Goal: Communication & Community: Participate in discussion

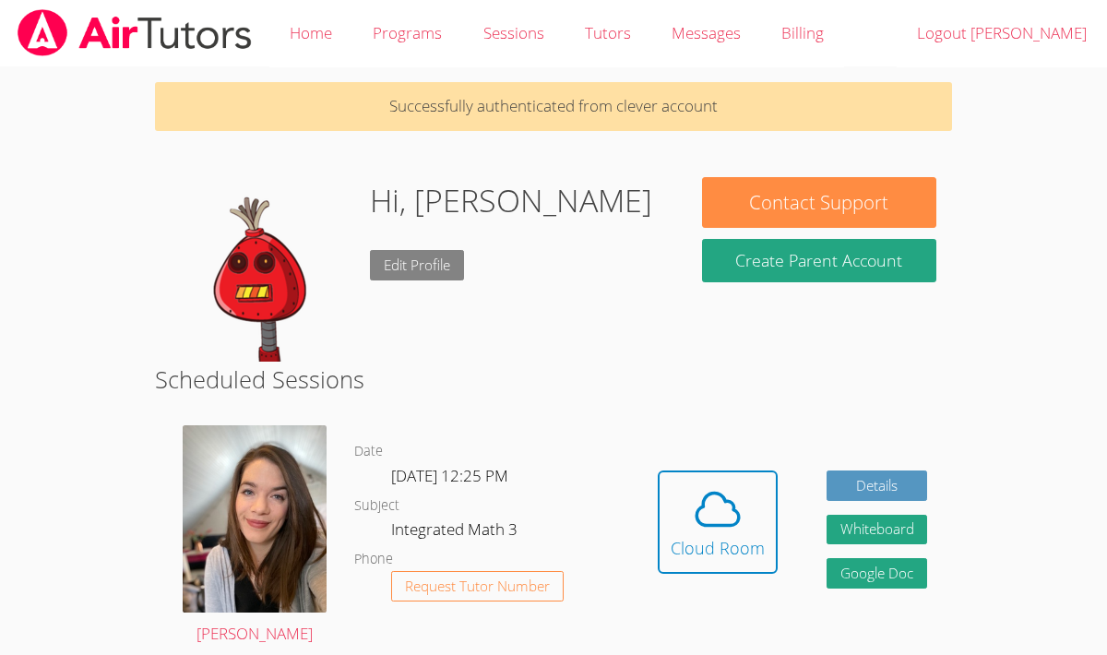
click at [408, 262] on link "Edit Profile" at bounding box center [417, 265] width 94 height 30
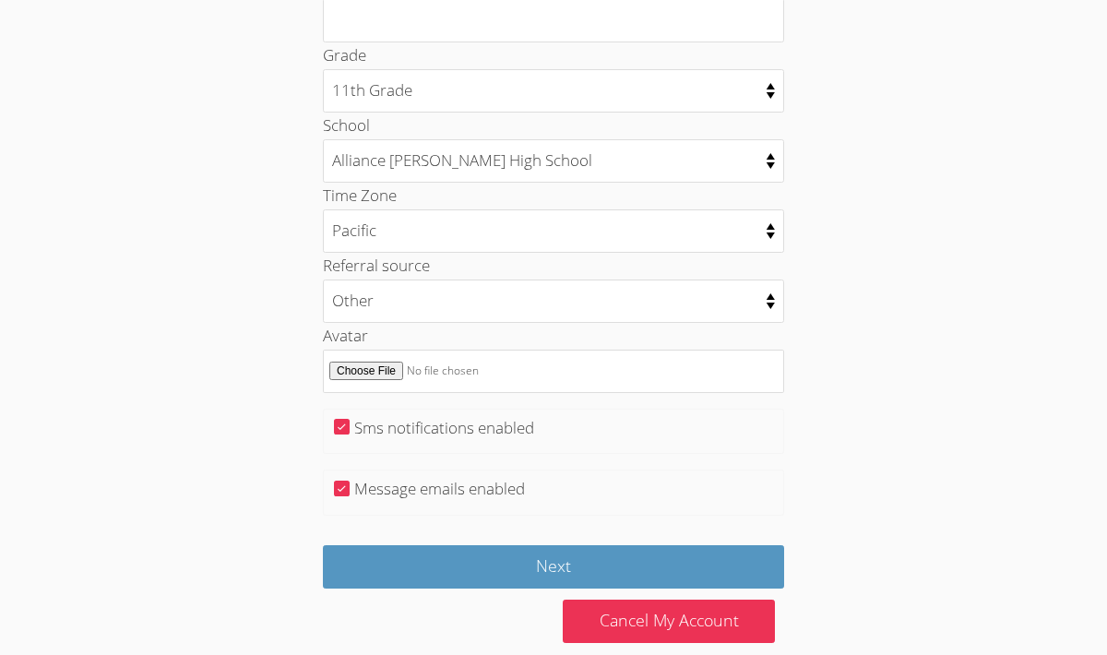
scroll to position [902, 0]
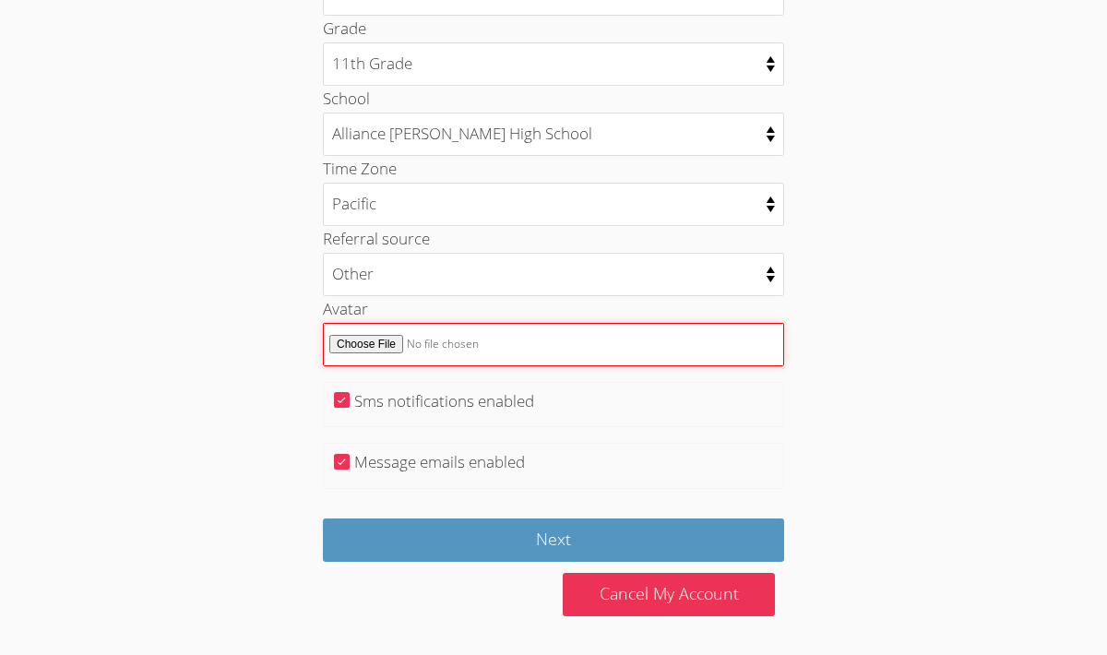
click at [375, 350] on input "Avatar" at bounding box center [553, 344] width 461 height 43
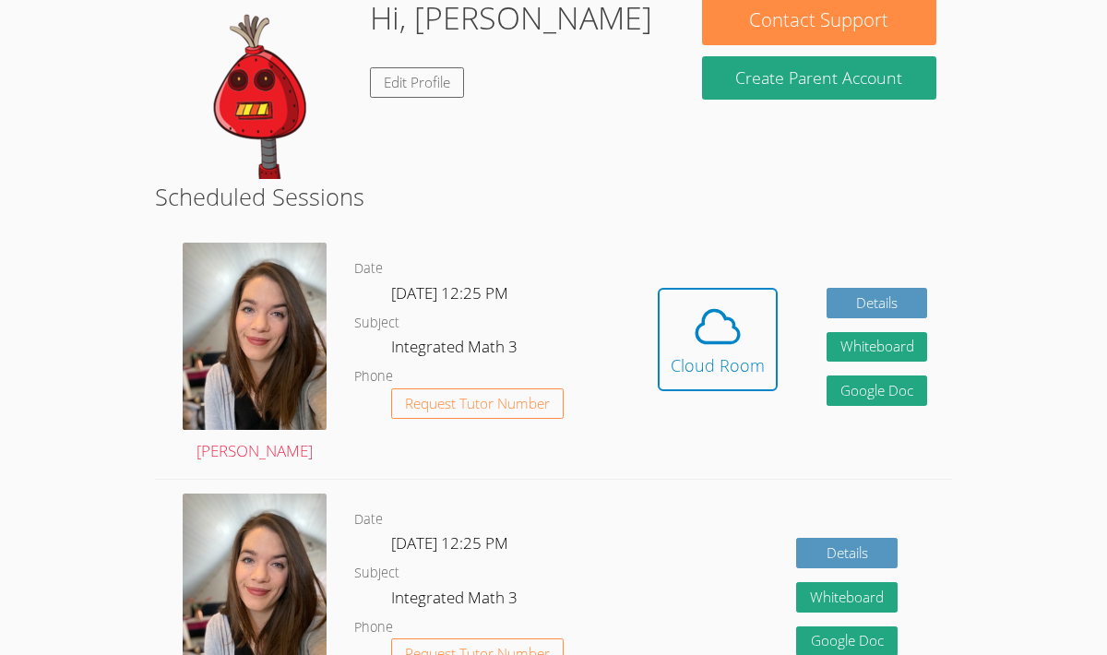
scroll to position [158, 0]
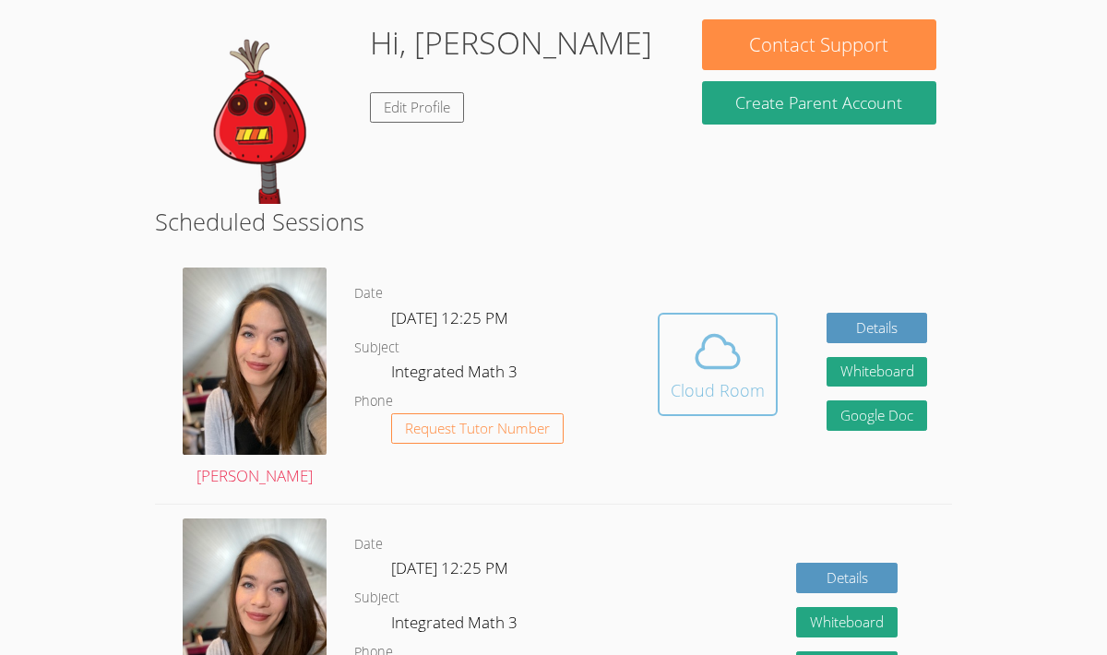
click at [718, 386] on div "Cloud Room" at bounding box center [718, 390] width 94 height 26
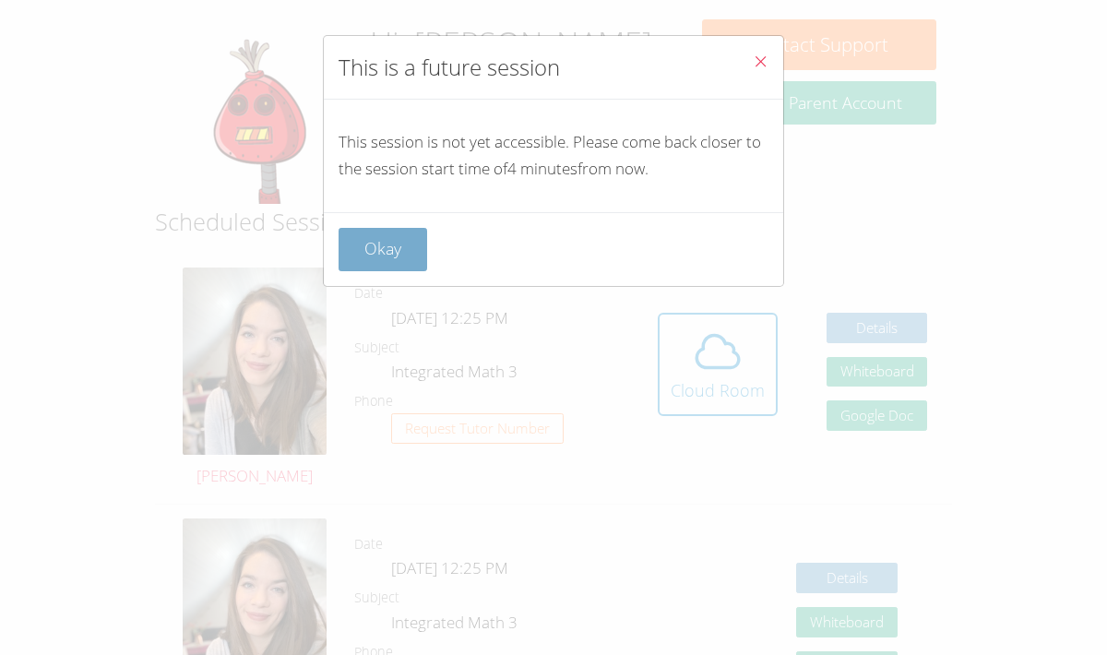
click at [356, 266] on button "Okay" at bounding box center [383, 249] width 89 height 43
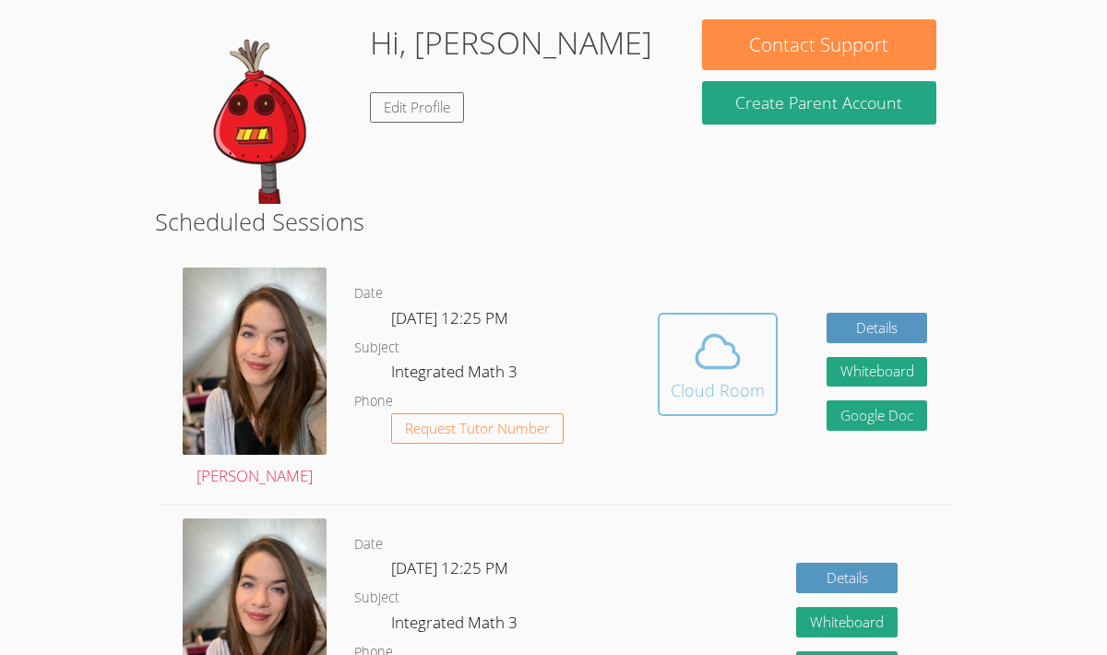
click at [730, 373] on icon at bounding box center [718, 352] width 52 height 52
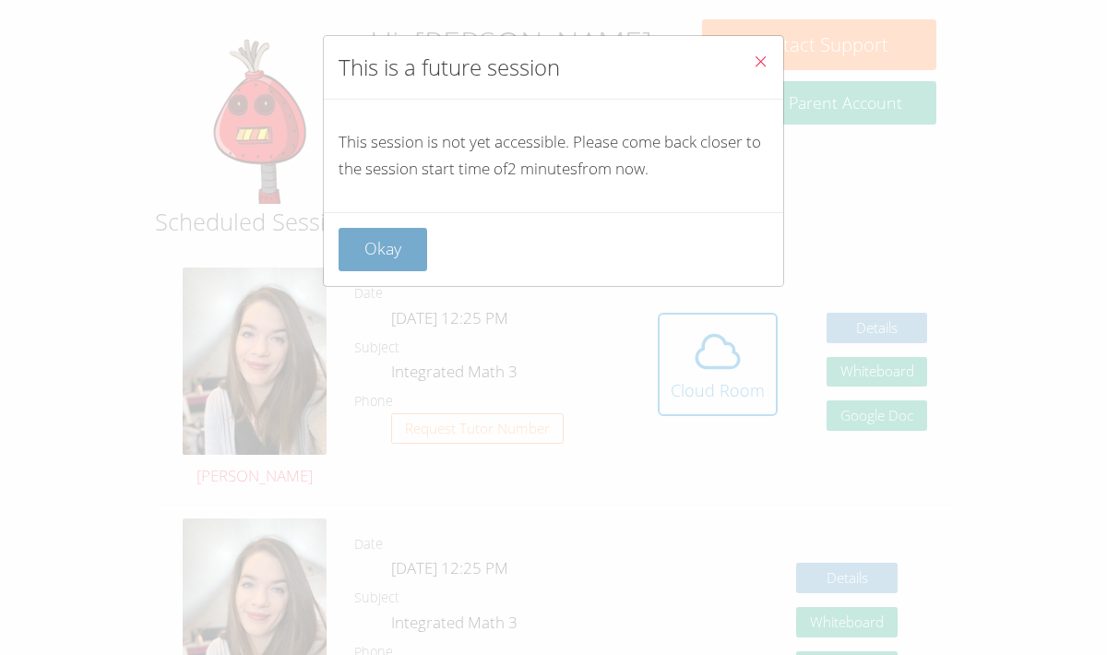
click at [369, 248] on button "Okay" at bounding box center [383, 249] width 89 height 43
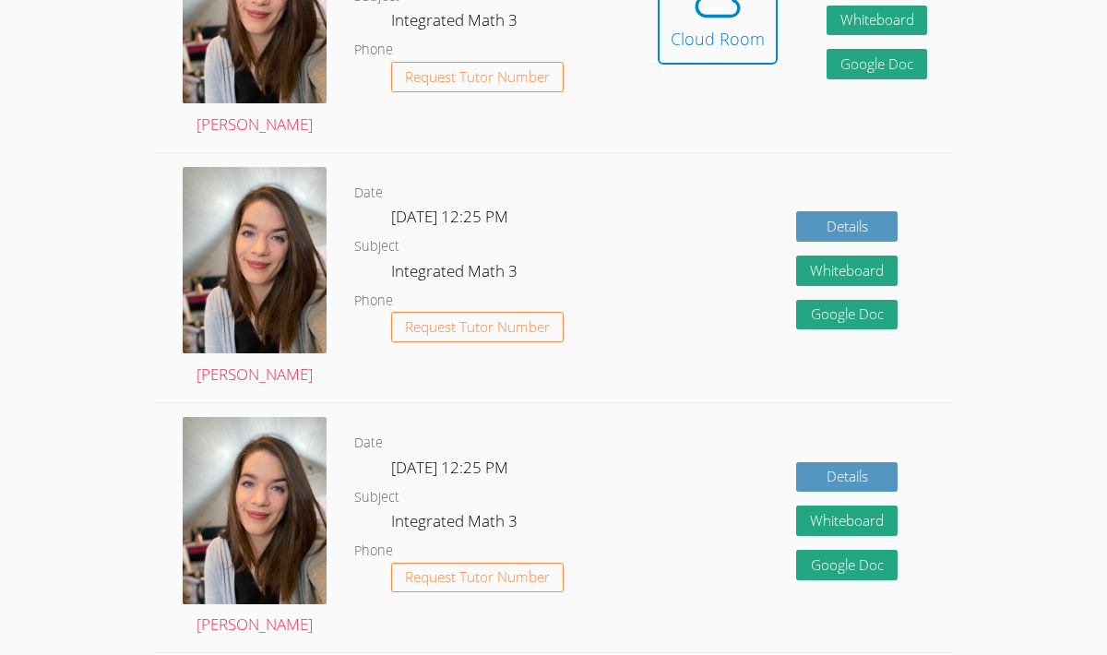
scroll to position [296, 0]
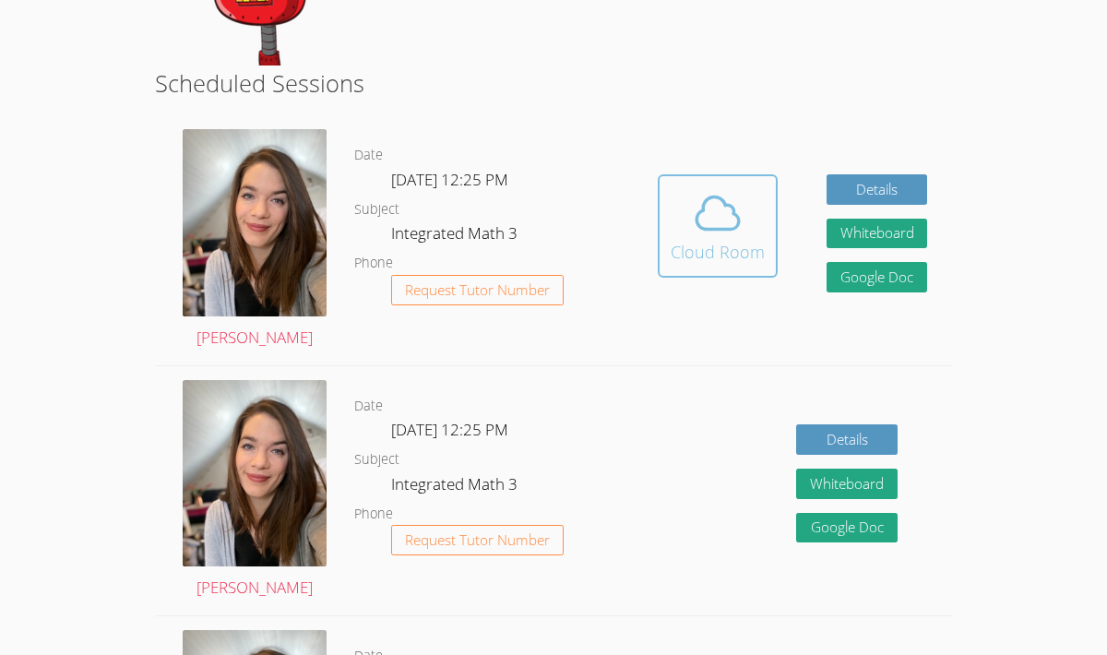
click at [741, 245] on div "Cloud Room" at bounding box center [718, 252] width 94 height 26
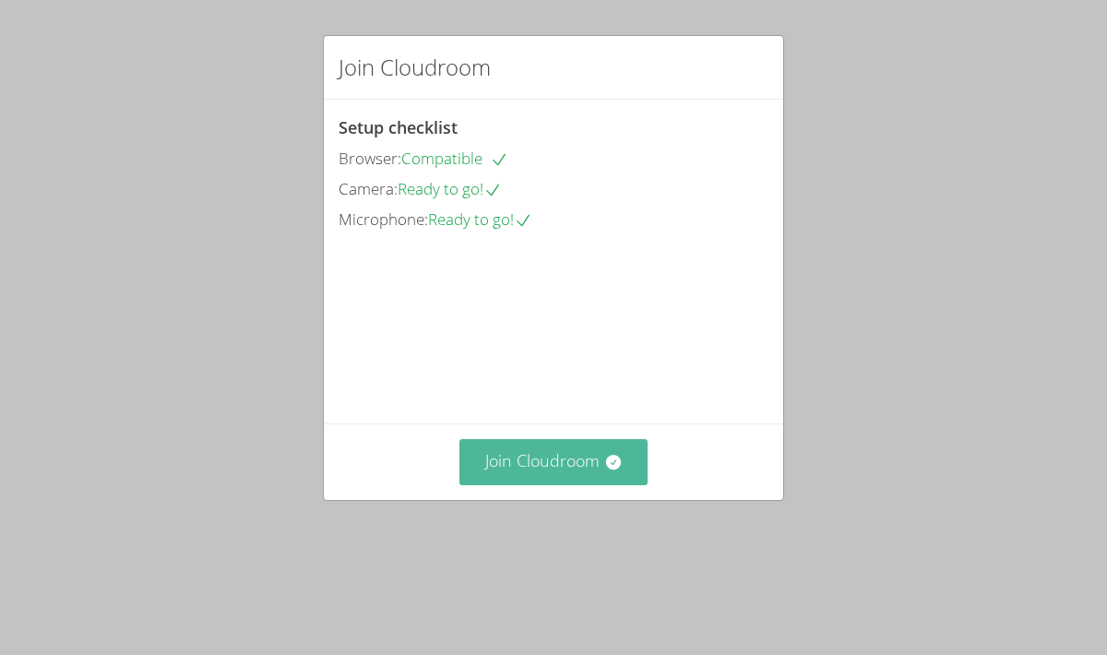
click at [534, 484] on button "Join Cloudroom" at bounding box center [554, 461] width 189 height 45
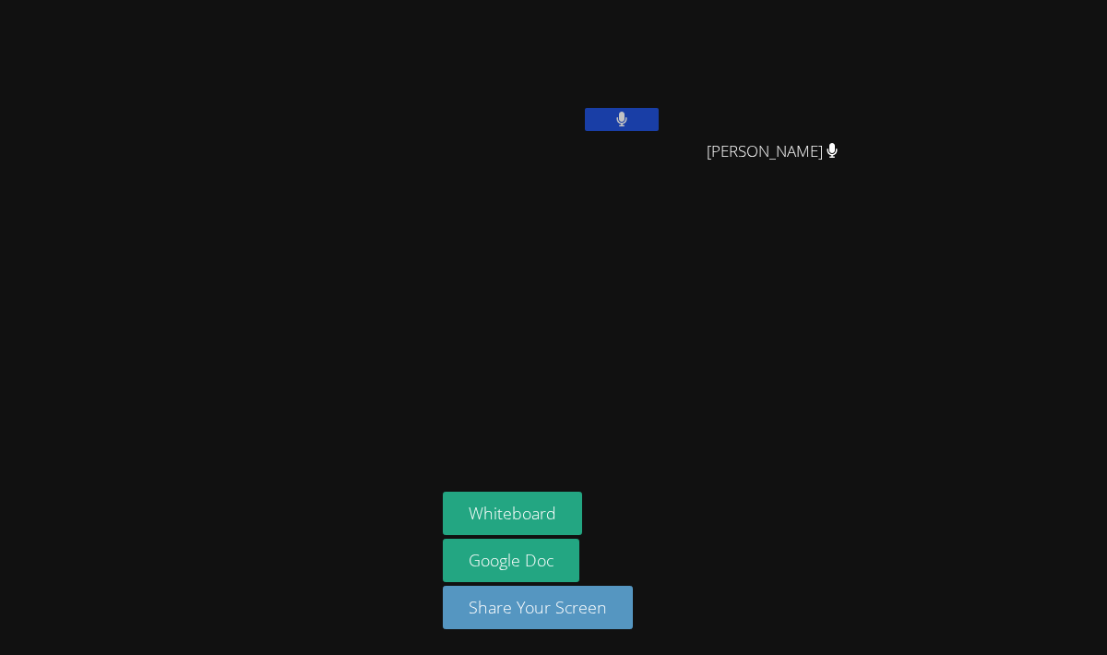
click at [624, 120] on icon at bounding box center [621, 120] width 11 height 16
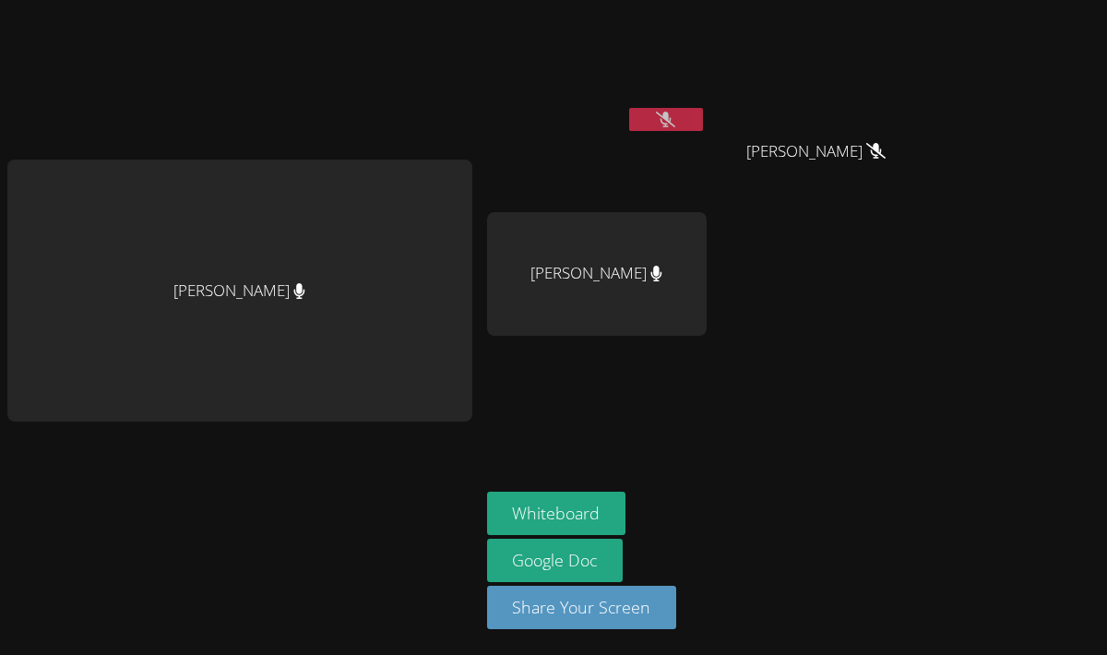
click at [663, 258] on div "[PERSON_NAME]" at bounding box center [597, 274] width 220 height 124
click at [585, 510] on button "Whiteboard" at bounding box center [556, 513] width 139 height 43
click at [605, 104] on video at bounding box center [597, 69] width 220 height 124
click at [578, 63] on video at bounding box center [597, 69] width 220 height 124
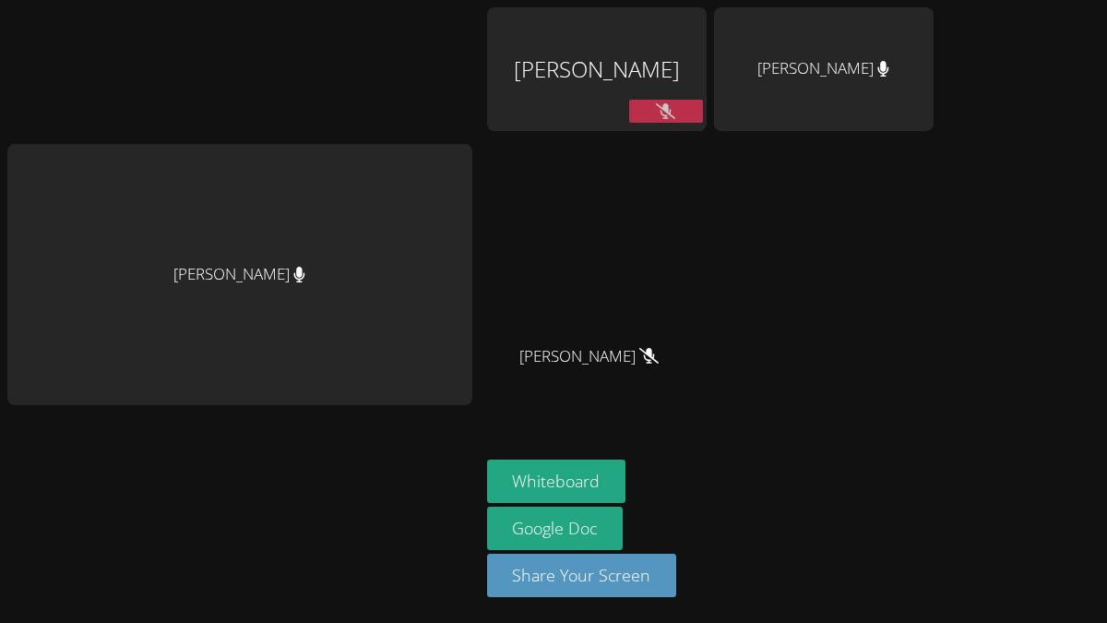
click at [537, 128] on div "[PERSON_NAME]" at bounding box center [597, 105] width 220 height 197
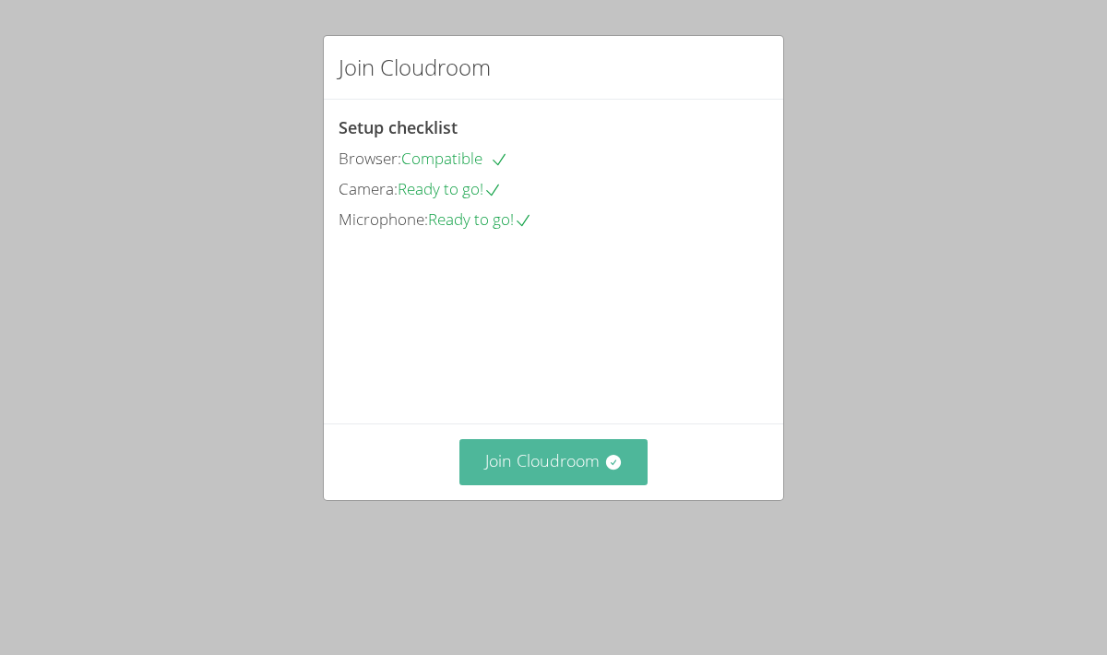
click at [545, 484] on button "Join Cloudroom" at bounding box center [554, 461] width 189 height 45
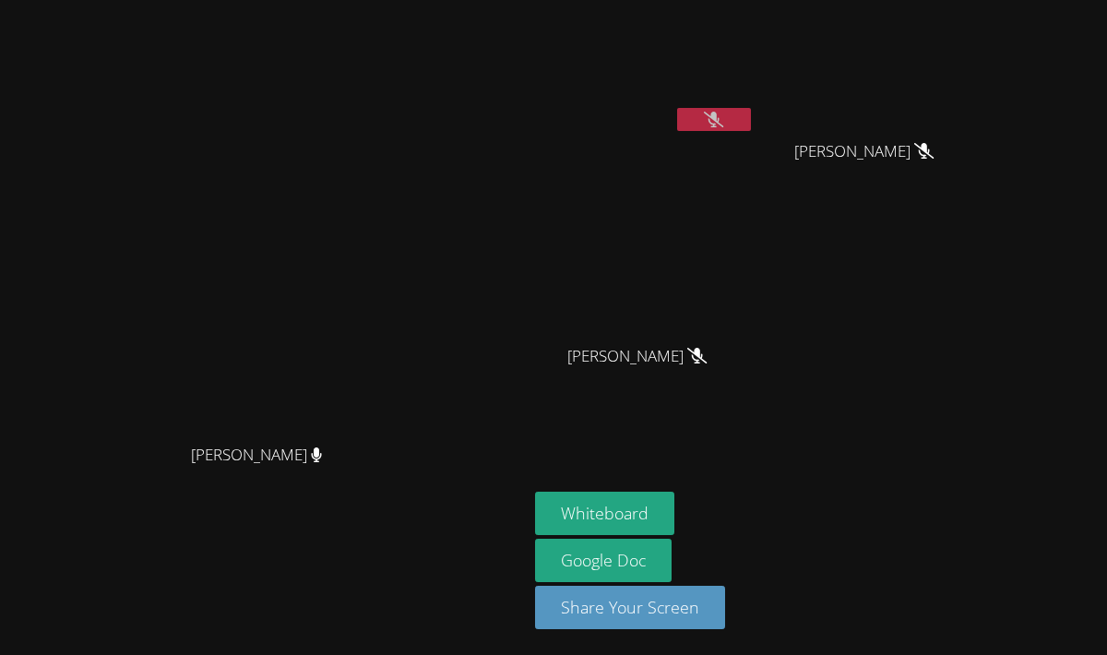
click at [751, 129] on button at bounding box center [714, 119] width 74 height 23
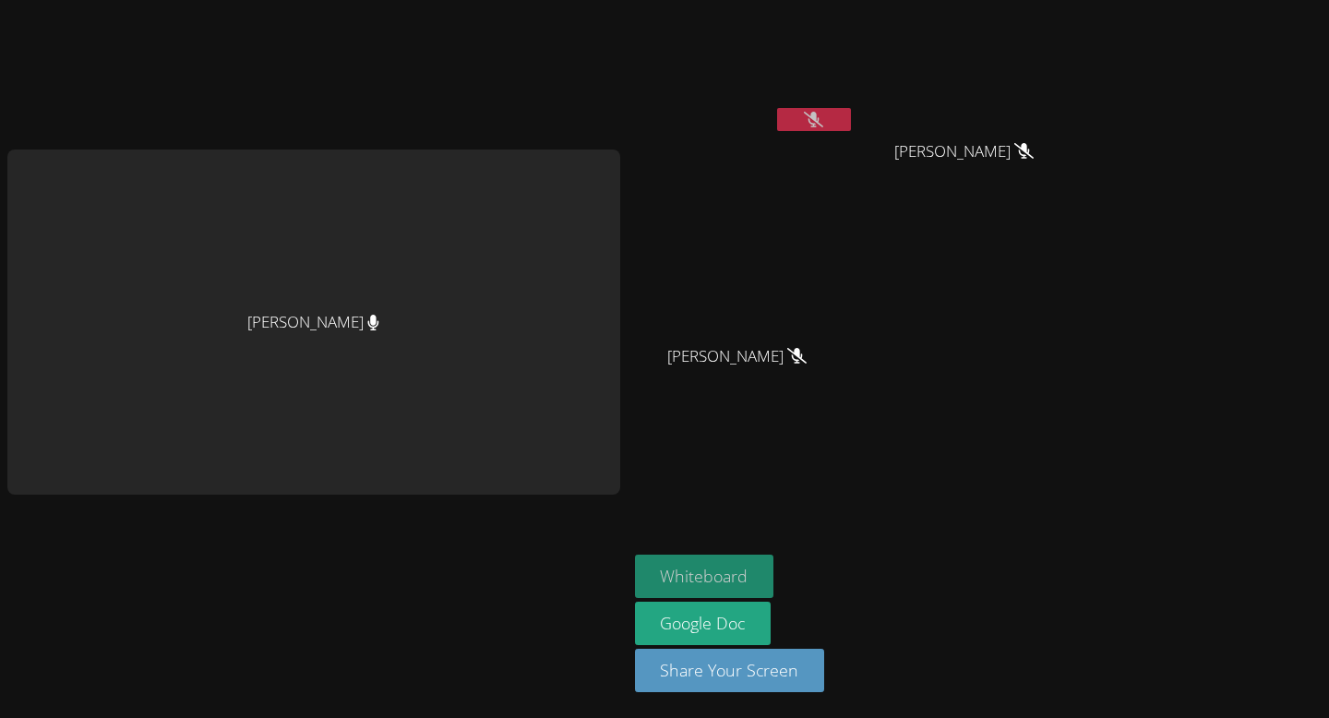
click at [698, 576] on button "Whiteboard" at bounding box center [704, 576] width 139 height 43
click at [694, 573] on button "Whiteboard" at bounding box center [704, 576] width 139 height 43
click at [703, 575] on button "Whiteboard" at bounding box center [704, 576] width 139 height 43
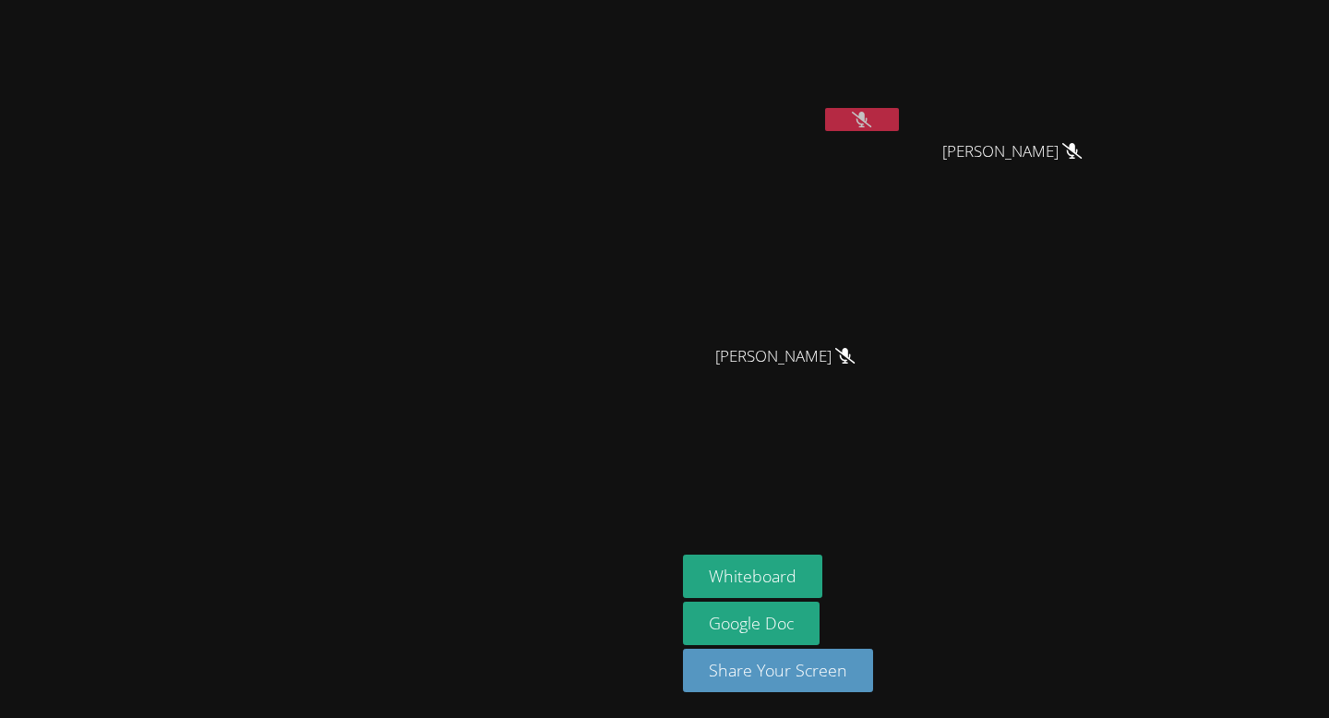
click at [348, 401] on video at bounding box center [337, 323] width 277 height 372
click at [353, 358] on video at bounding box center [337, 323] width 277 height 372
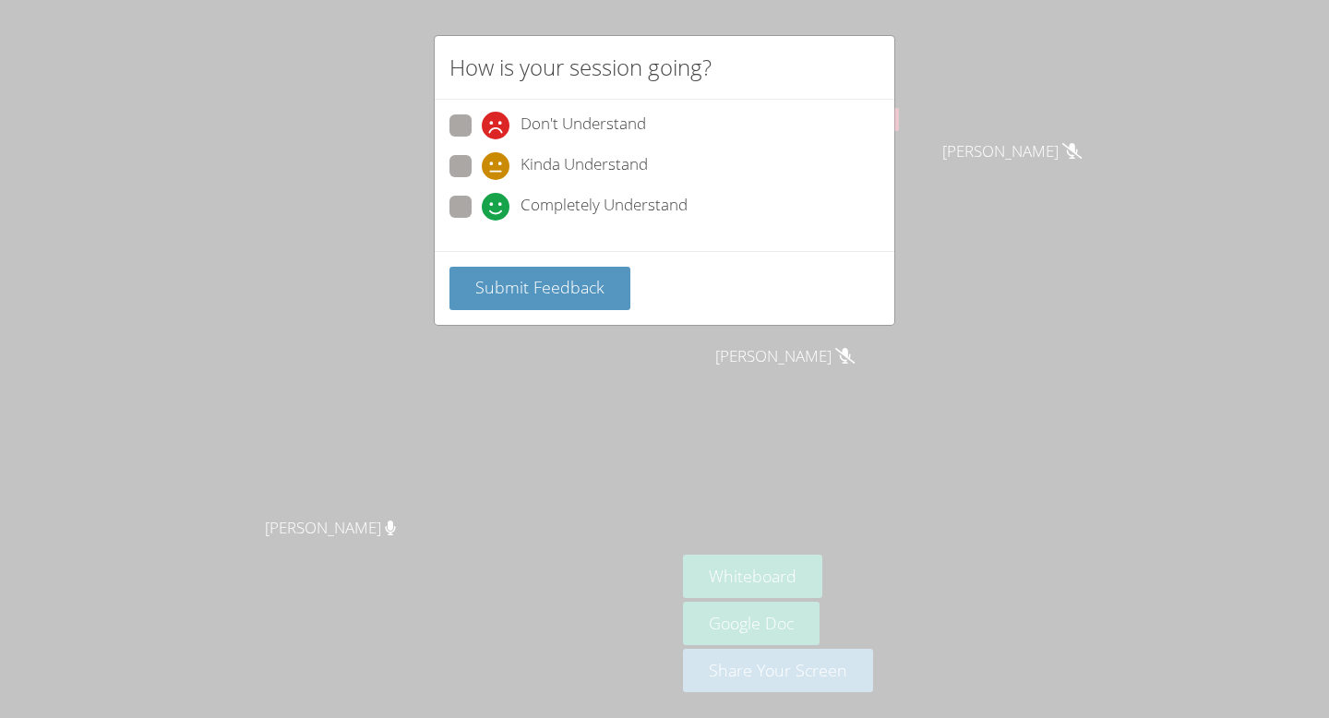
click at [476, 196] on label "Completely Understand" at bounding box center [568, 208] width 238 height 25
click at [482, 196] on input "Completely Understand" at bounding box center [490, 204] width 16 height 16
radio input "true"
click at [530, 283] on span "Submit Feedback" at bounding box center [539, 287] width 129 height 22
